Goal: Task Accomplishment & Management: Use online tool/utility

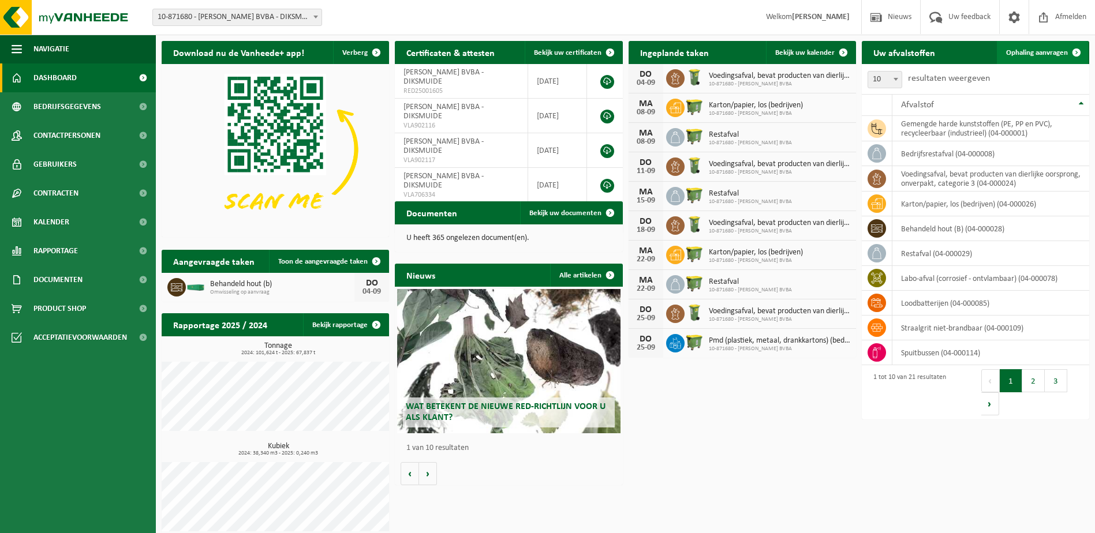
click at [1028, 49] on span "Ophaling aanvragen" at bounding box center [1037, 53] width 62 height 8
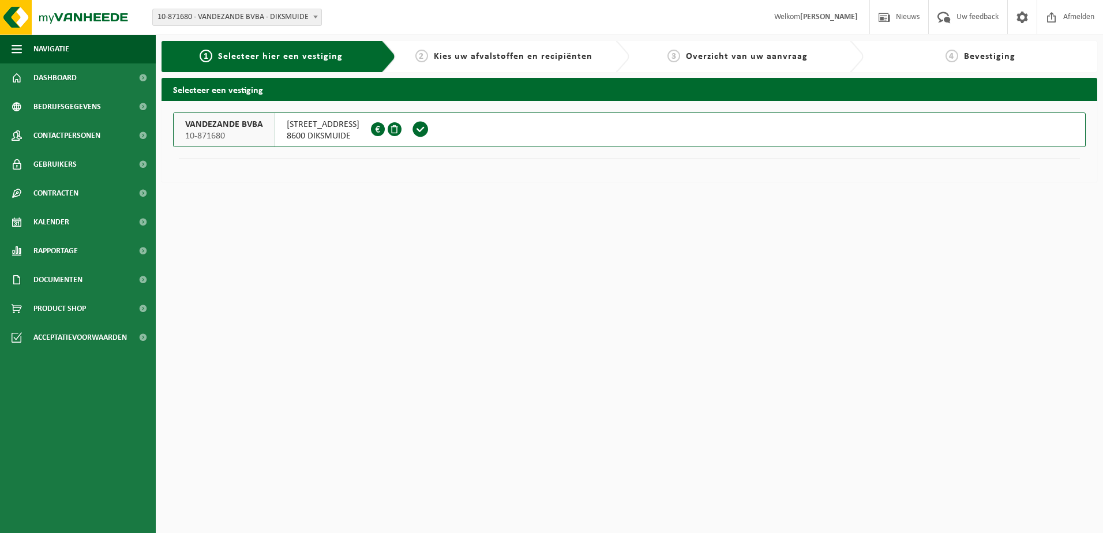
click at [429, 129] on span at bounding box center [420, 129] width 17 height 17
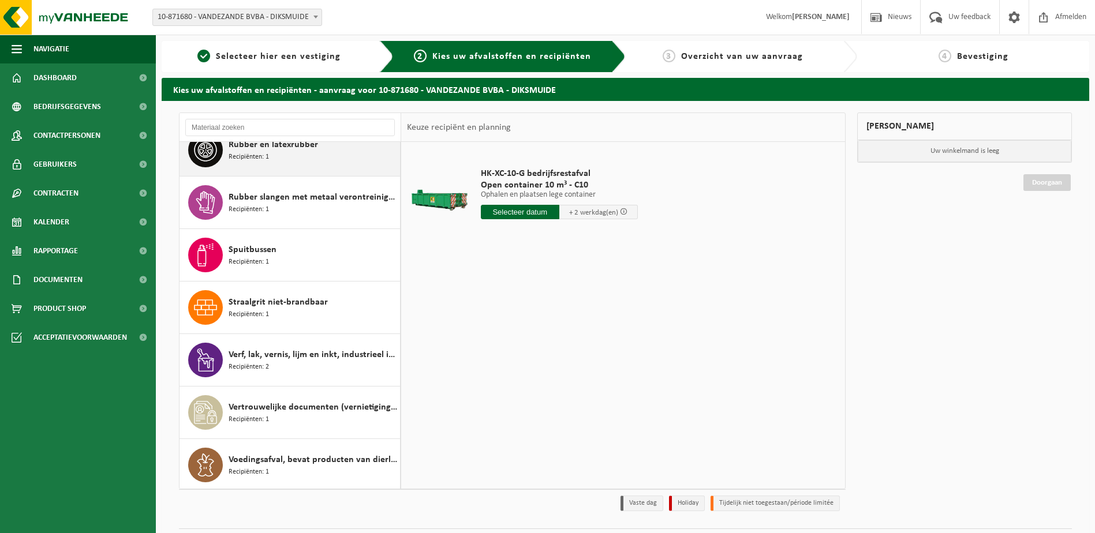
scroll to position [703, 0]
